Goal: Book appointment/travel/reservation

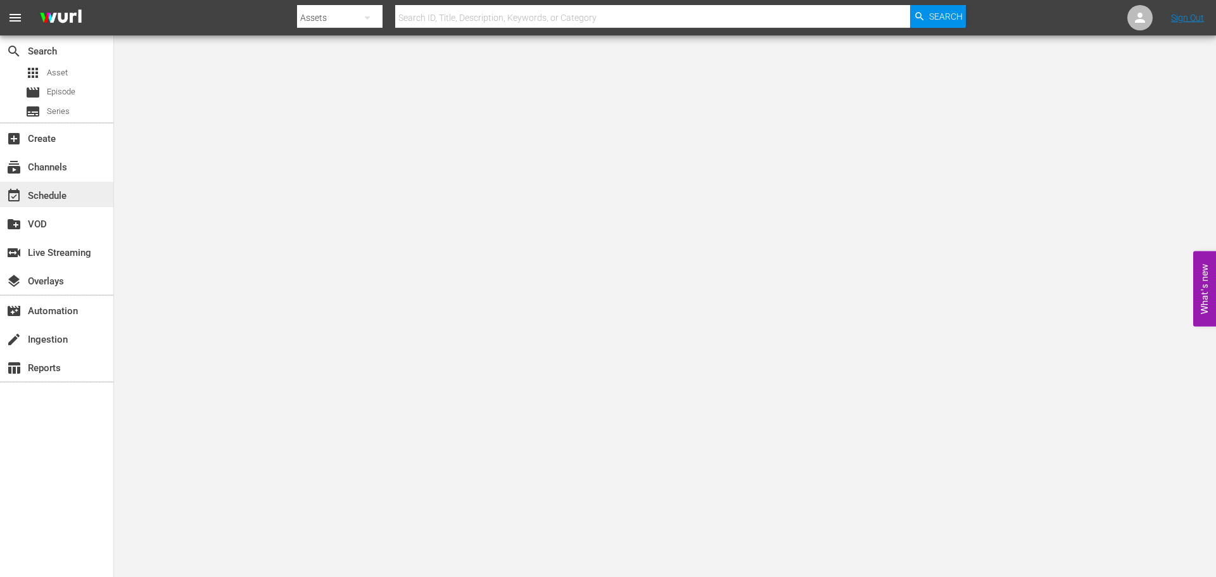
click at [48, 195] on div "event_available Schedule" at bounding box center [35, 193] width 71 height 11
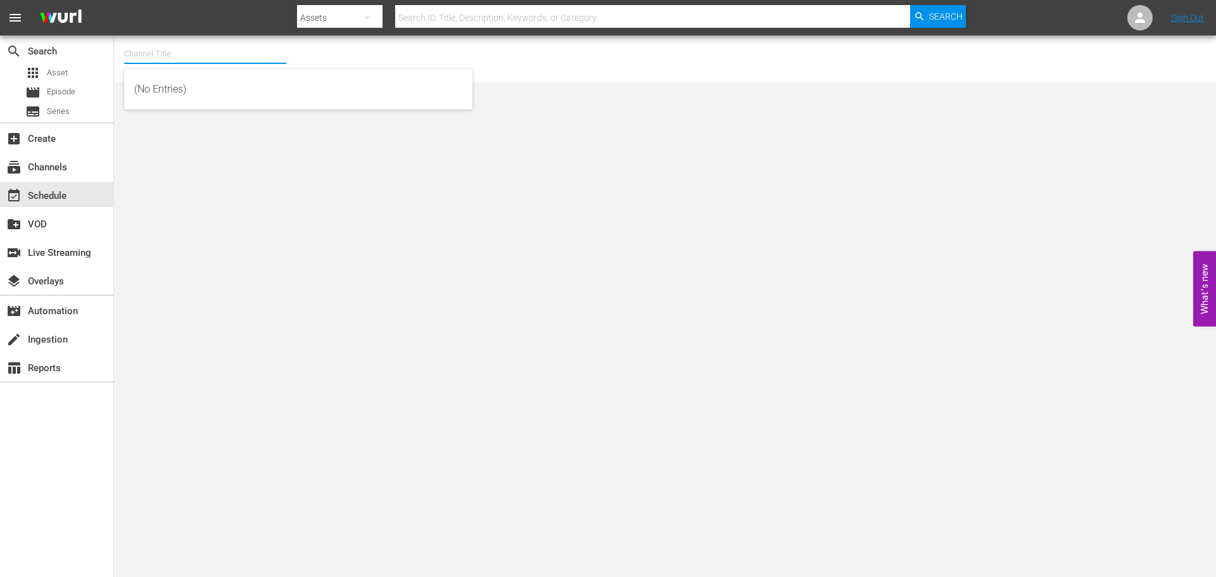
click at [156, 42] on input "text" at bounding box center [205, 54] width 162 height 30
click at [201, 77] on div "Acorn (1976 - amc_networks_acorntvmysteries_1)" at bounding box center [298, 89] width 328 height 30
type input "Acorn (1976 - amc_networks_acorntvmysteries_1)"
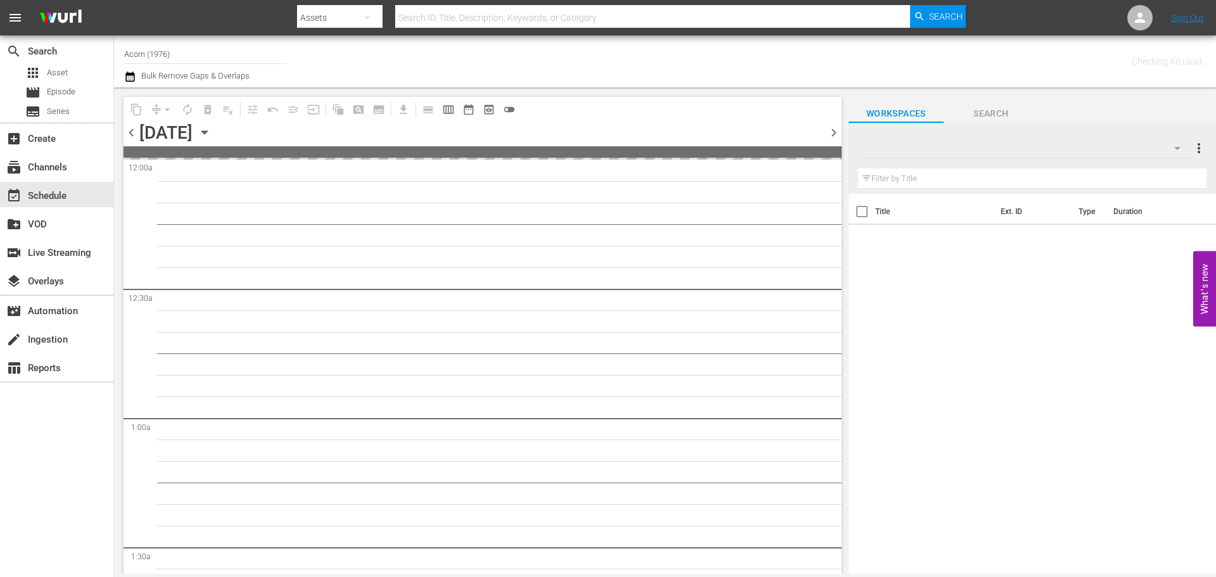
click at [212, 132] on icon "button" at bounding box center [205, 132] width 14 height 14
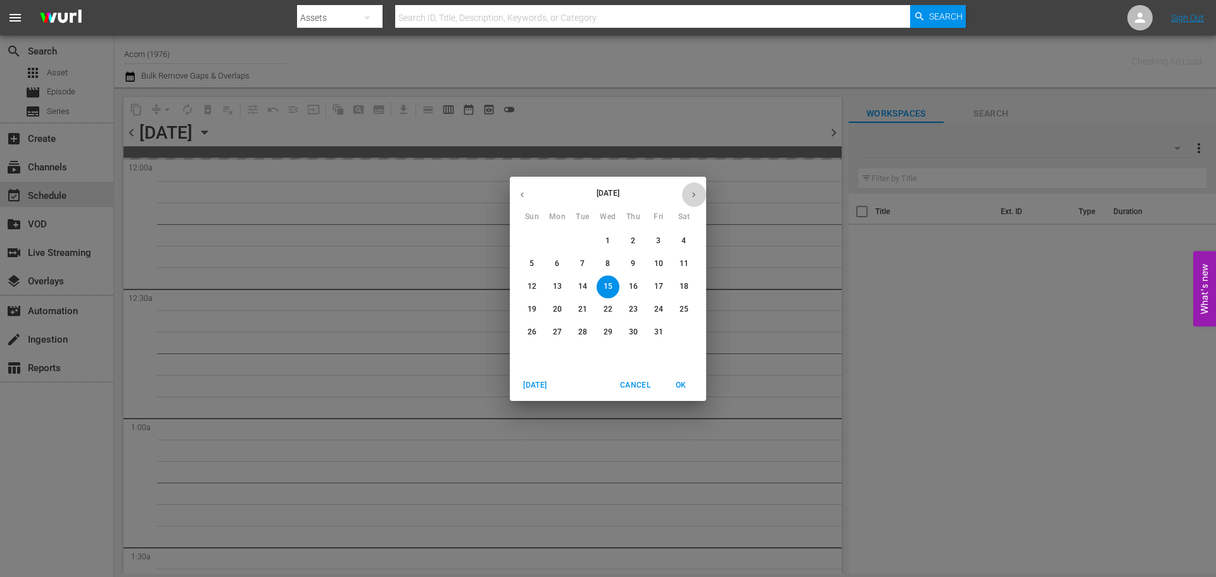
click at [691, 193] on icon "button" at bounding box center [694, 195] width 10 height 10
click at [558, 284] on p "10" at bounding box center [557, 286] width 9 height 11
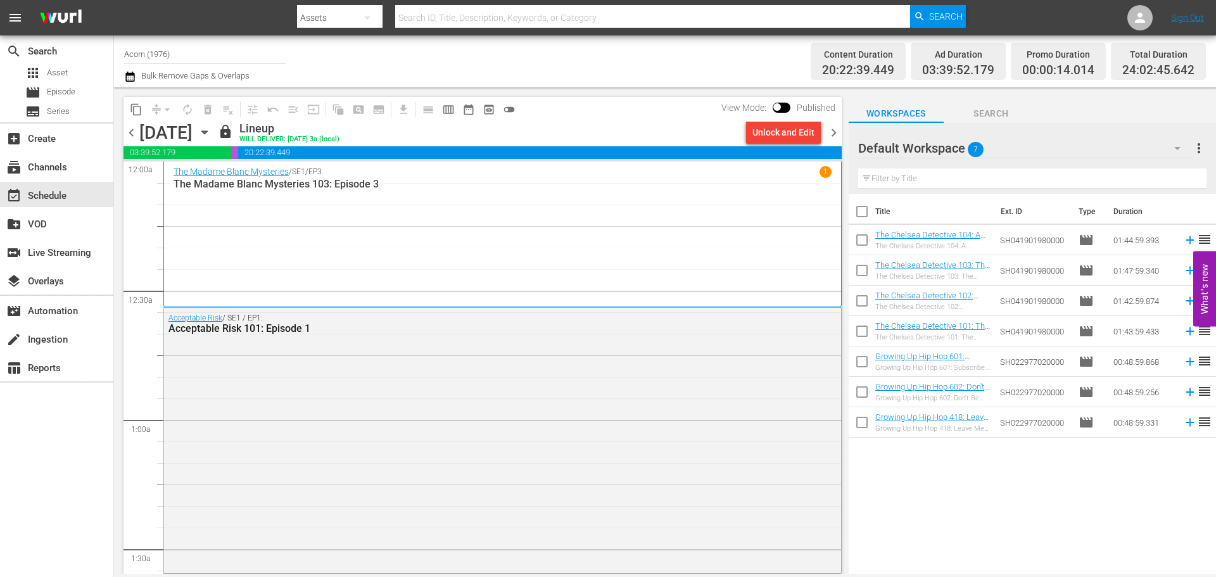
click at [834, 139] on span "chevron_right" at bounding box center [834, 133] width 16 height 16
